Goal: Transaction & Acquisition: Book appointment/travel/reservation

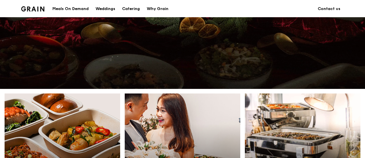
scroll to position [211, 0]
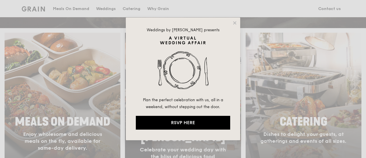
click at [232, 25] on div "Weddings by Grain presents Plan the perfect celebration with us, all in a weeke…" at bounding box center [183, 78] width 114 height 122
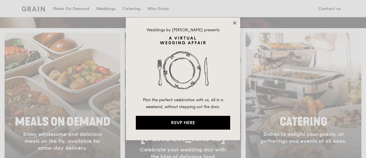
click at [236, 21] on icon at bounding box center [234, 22] width 5 height 5
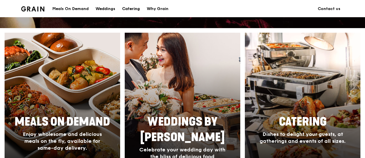
click at [132, 6] on div "Catering" at bounding box center [131, 8] width 18 height 17
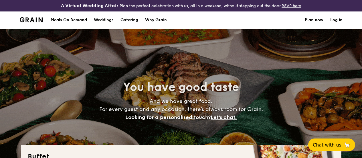
select select
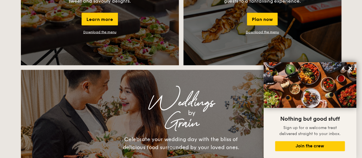
scroll to position [636, 0]
